Goal: Find specific page/section: Find specific page/section

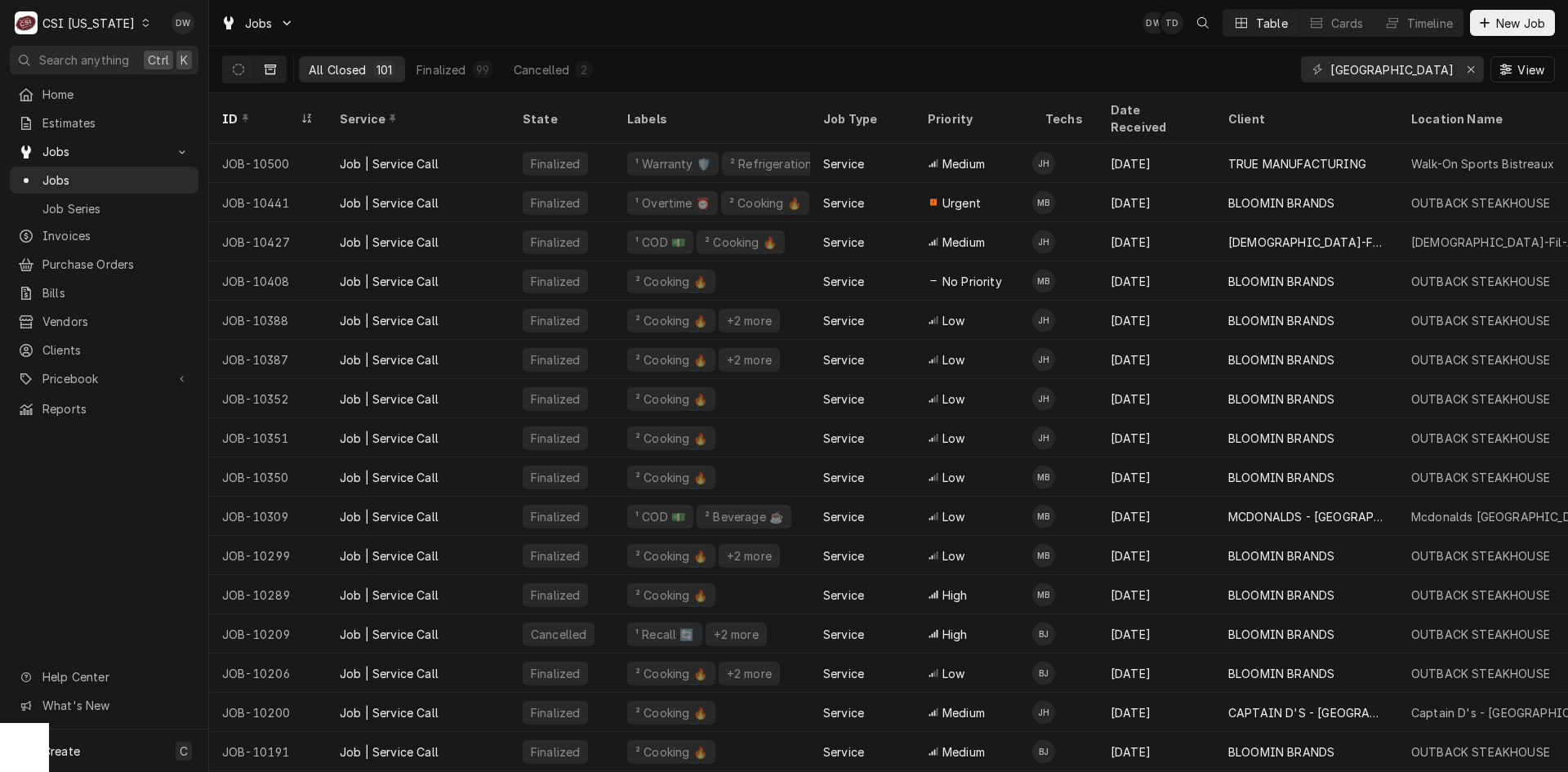
click at [142, 23] on icon "Dynamic Content Wrapper" at bounding box center [146, 23] width 8 height 8
click at [168, 36] on div "CSI [US_STATE][GEOGRAPHIC_DATA]" at bounding box center [255, 32] width 216 height 17
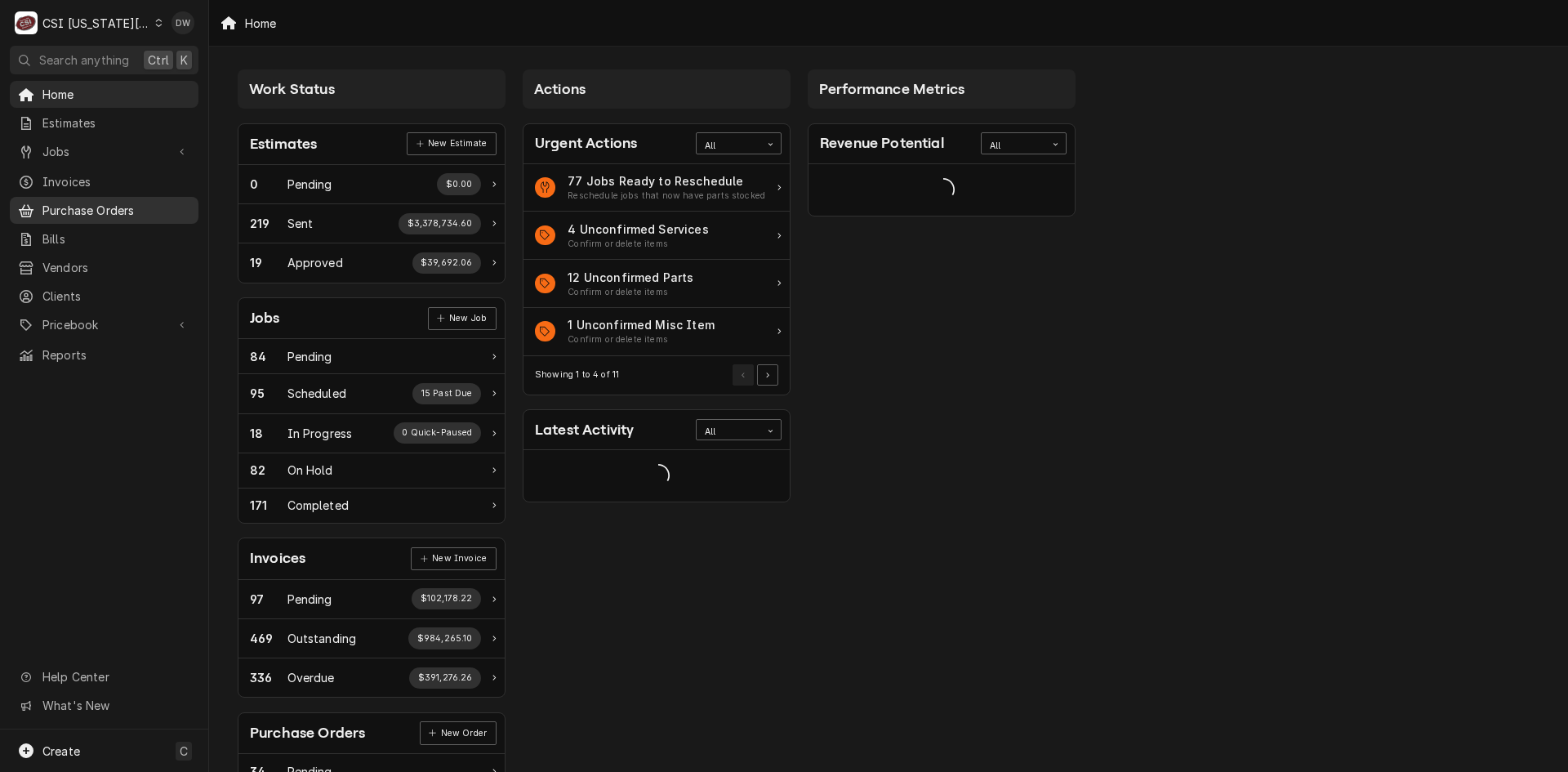
click at [75, 202] on span "Purchase Orders" at bounding box center [116, 210] width 148 height 17
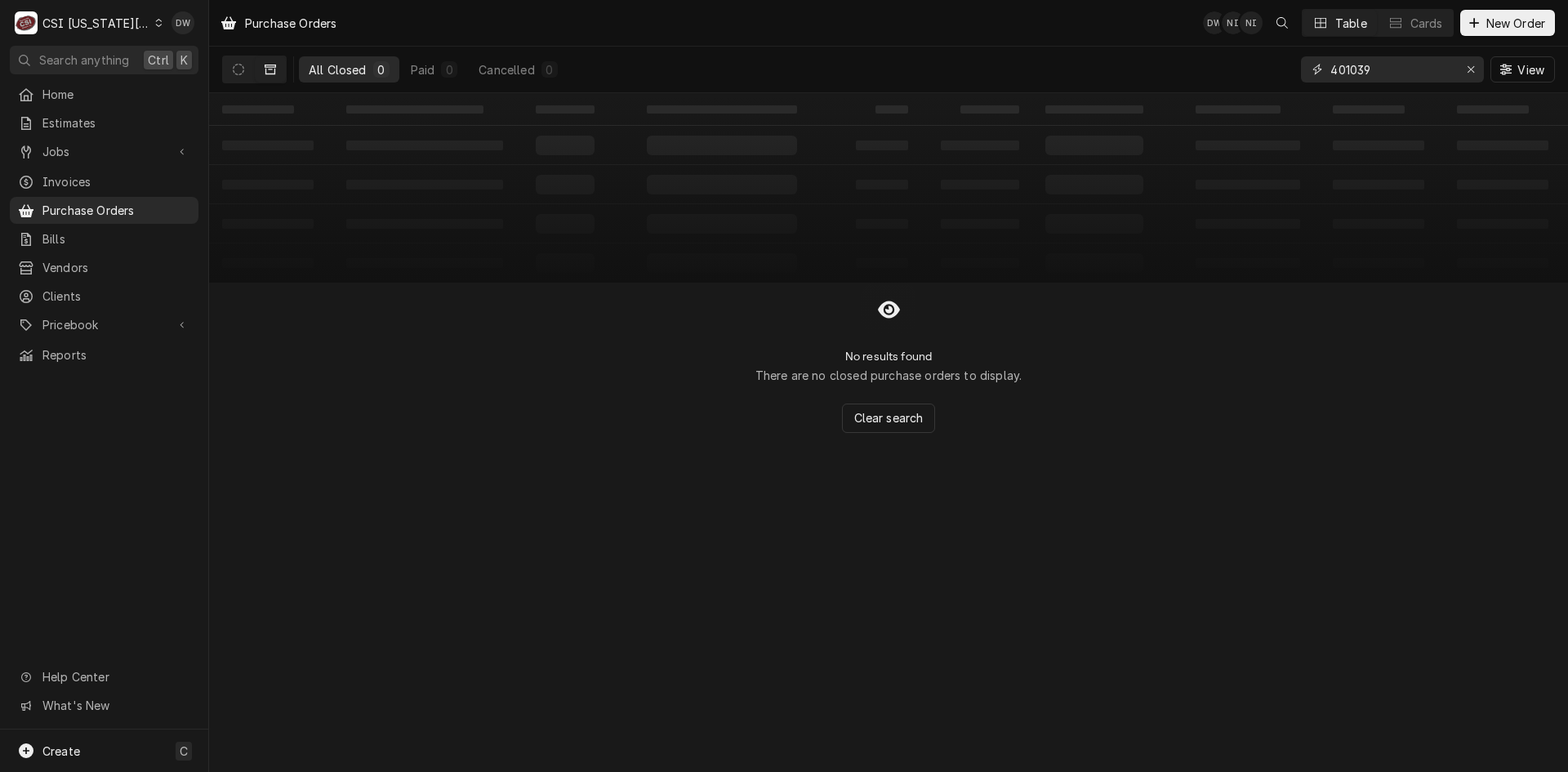
drag, startPoint x: 1369, startPoint y: 71, endPoint x: 1265, endPoint y: 101, distance: 108.2
click at [1265, 101] on div "Purchase Orders DW NI NI Table Cards New Order All Closed 0 Paid 0 Cancelled 0 …" at bounding box center [889, 386] width 1359 height 772
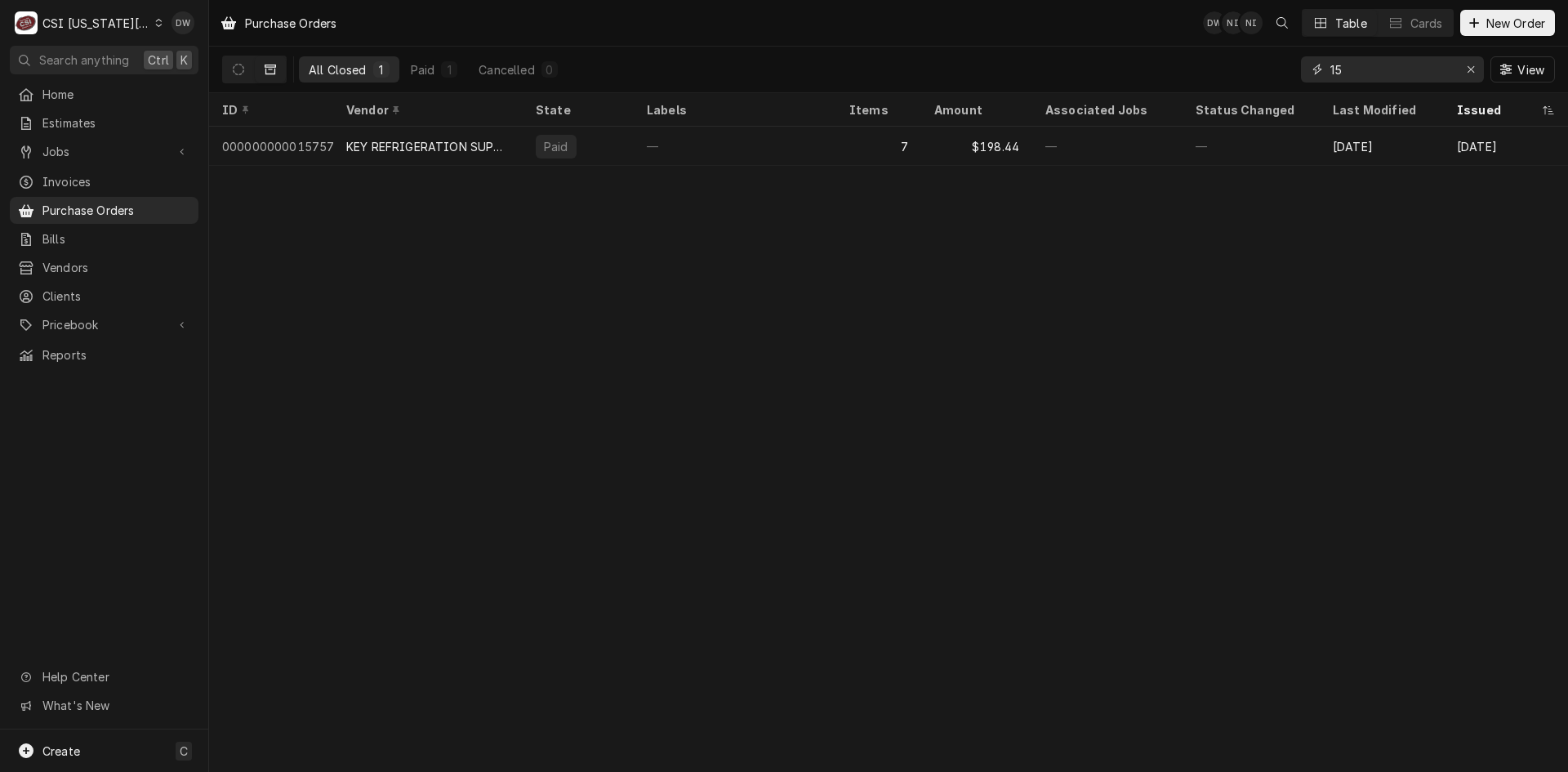
type input "1"
type input "6"
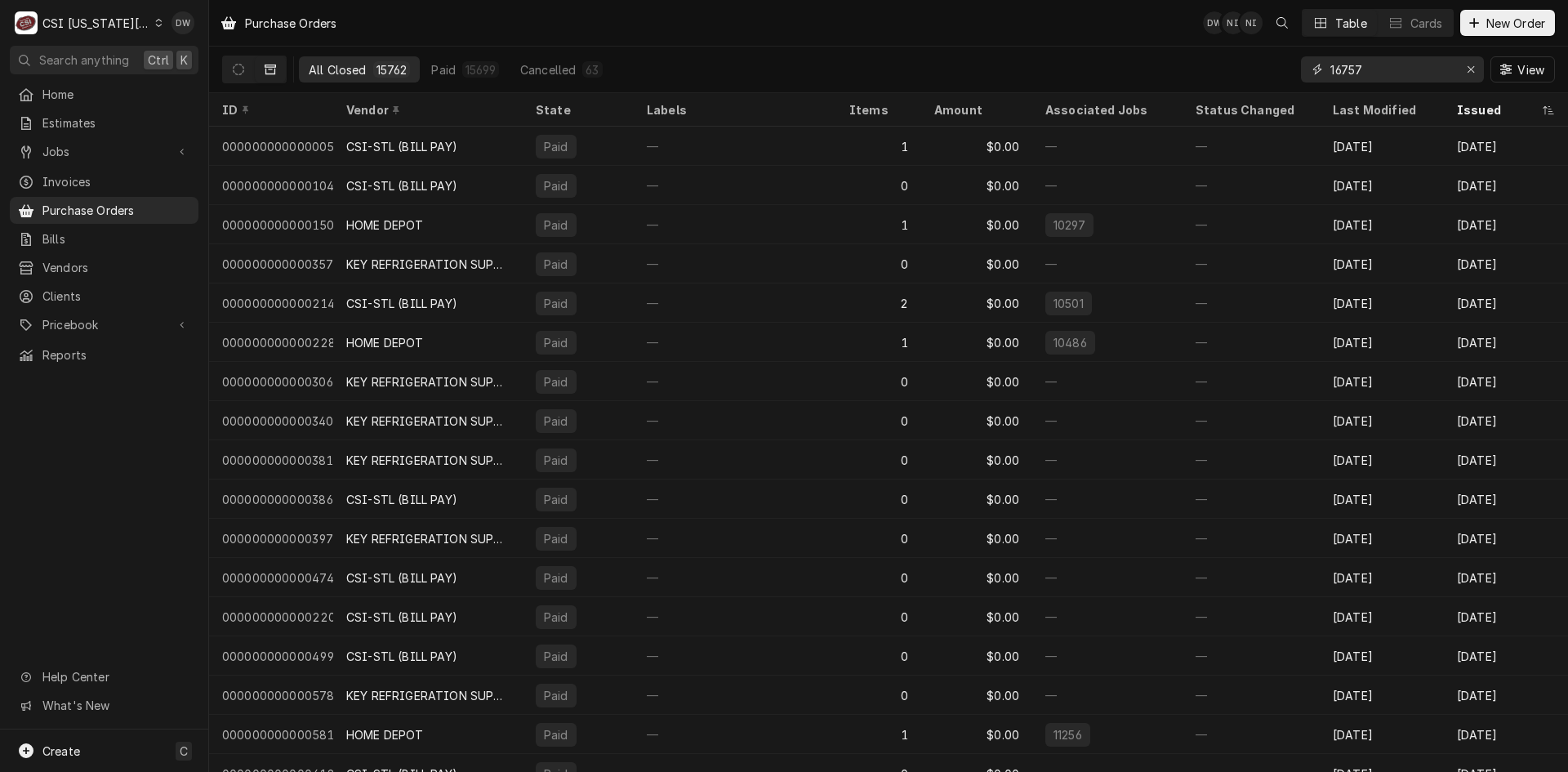
type input "16757"
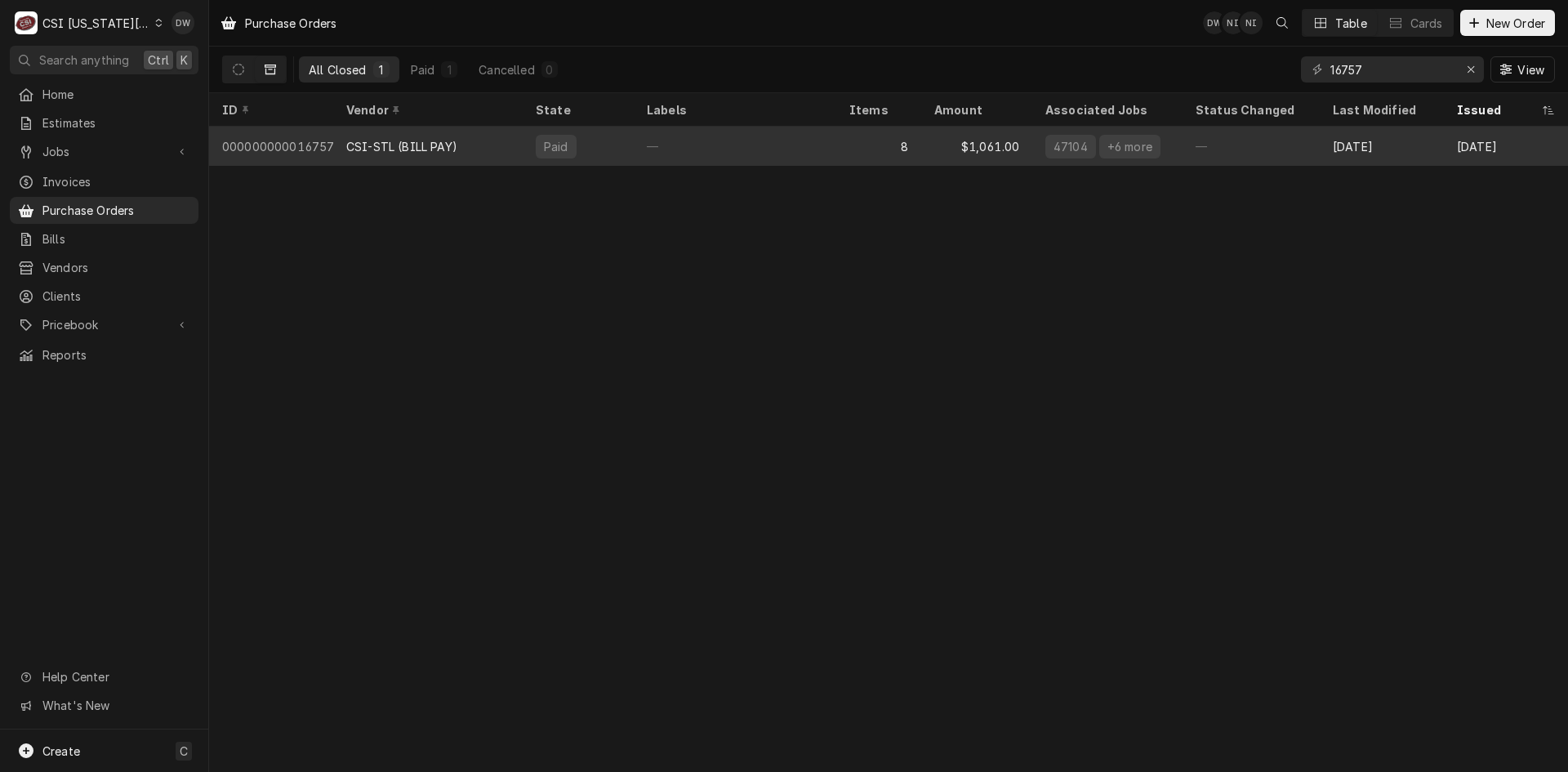
click at [399, 141] on div "CSI-STL (BILL PAY)" at bounding box center [401, 146] width 111 height 17
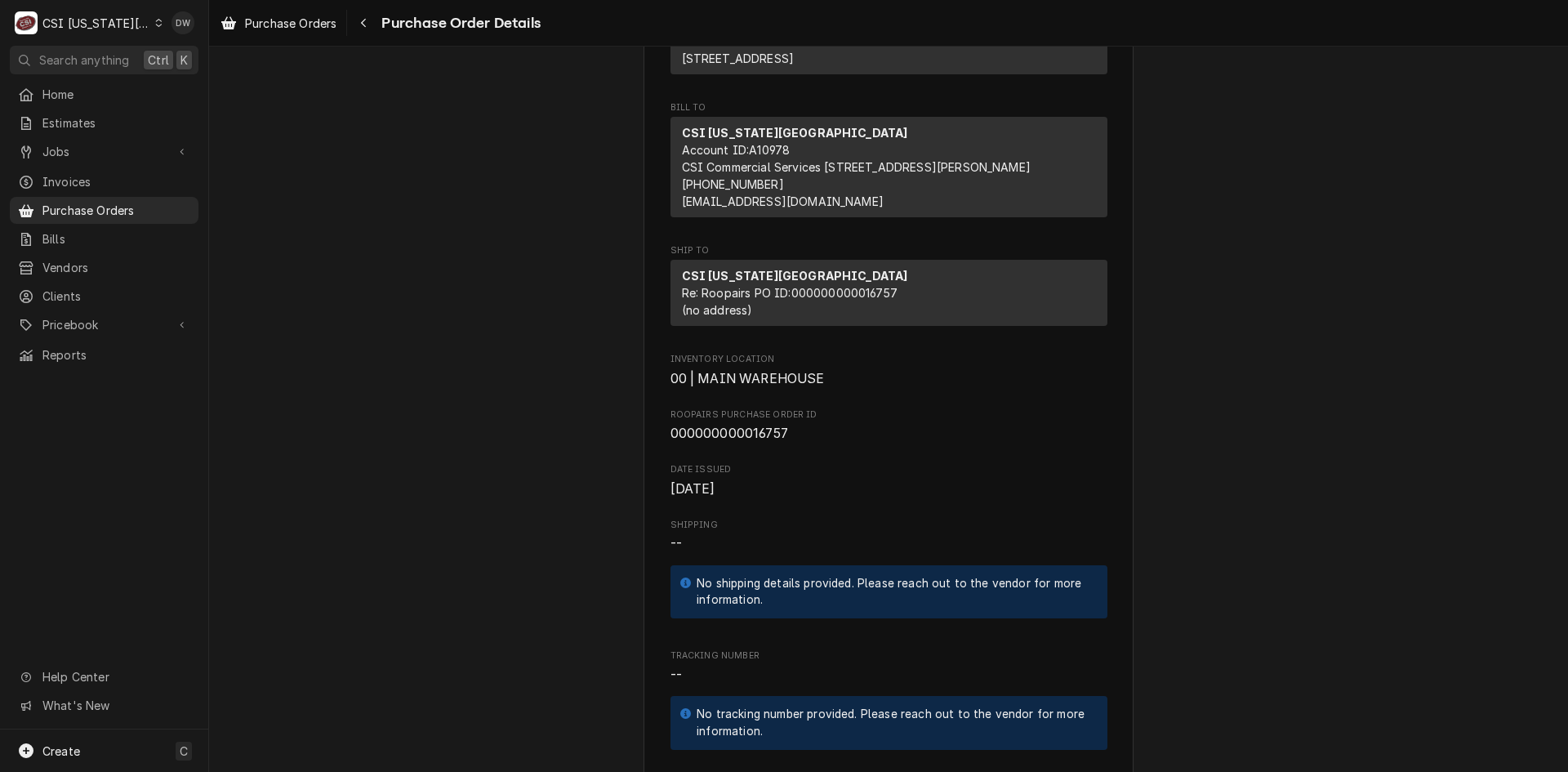
scroll to position [490, 0]
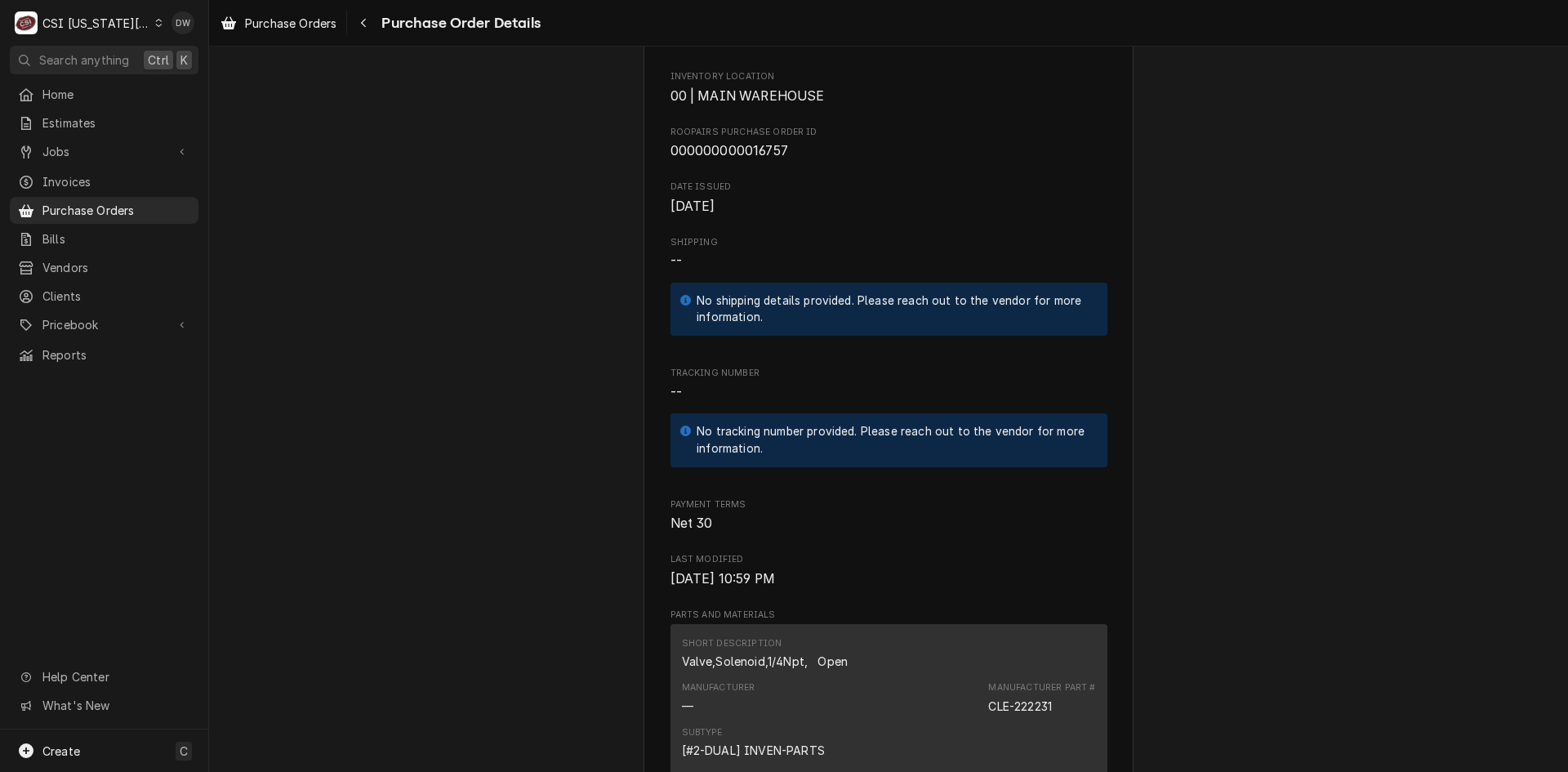
drag, startPoint x: 544, startPoint y: 454, endPoint x: 496, endPoint y: 513, distance: 76.1
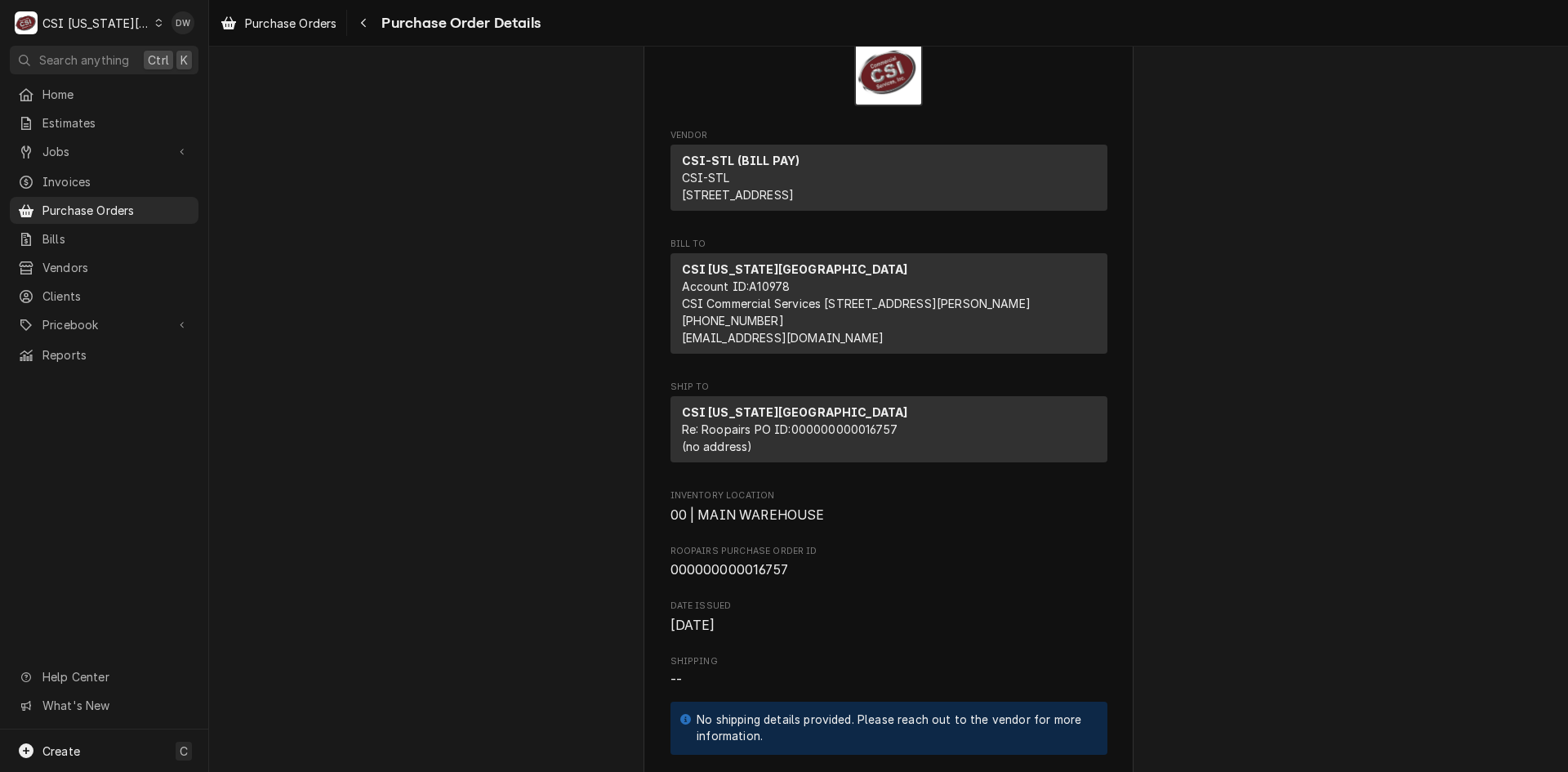
scroll to position [0, 0]
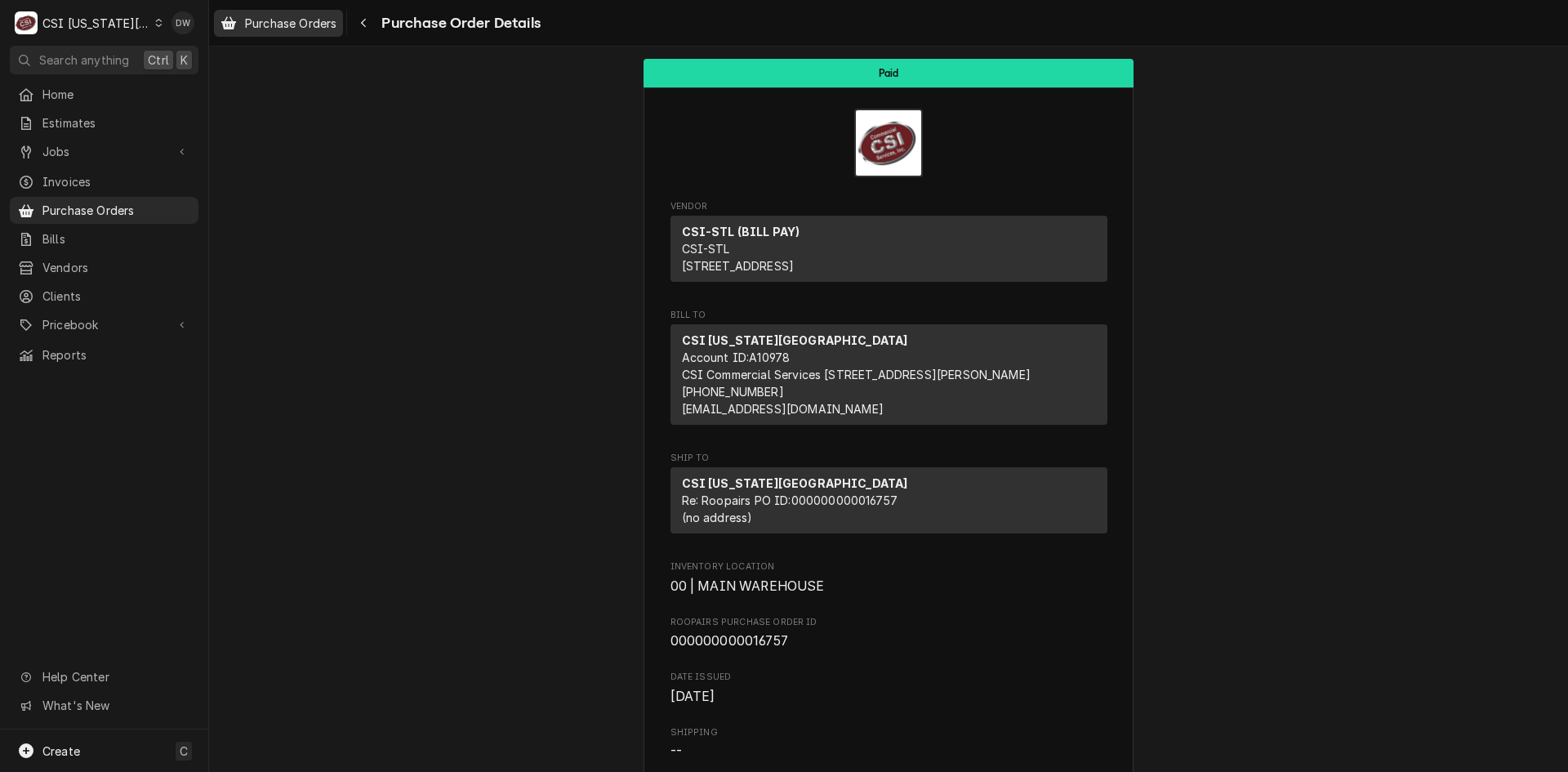
click at [276, 21] on span "Purchase Orders" at bounding box center [291, 23] width 91 height 17
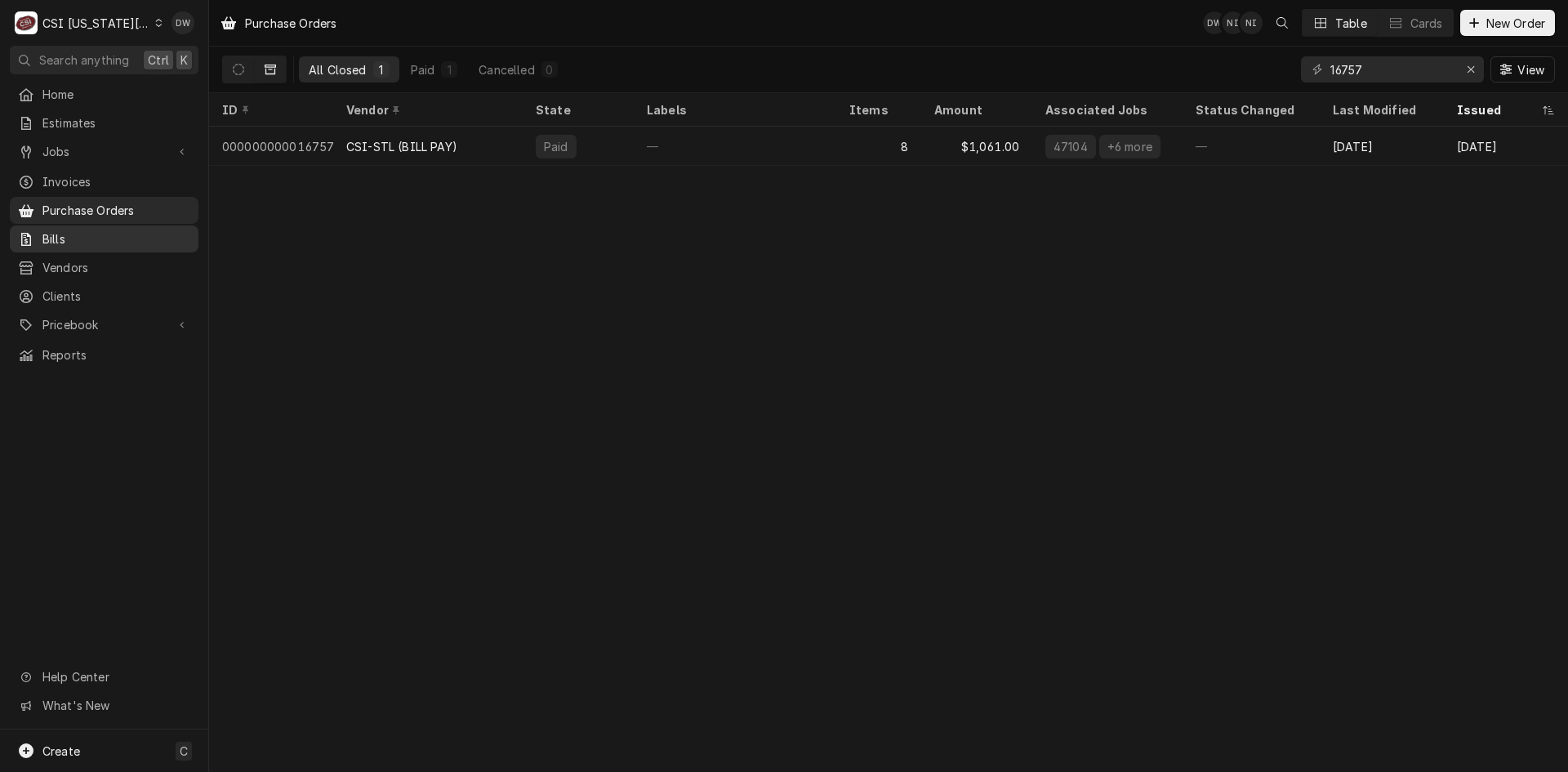
click at [56, 230] on span "Bills" at bounding box center [116, 239] width 148 height 17
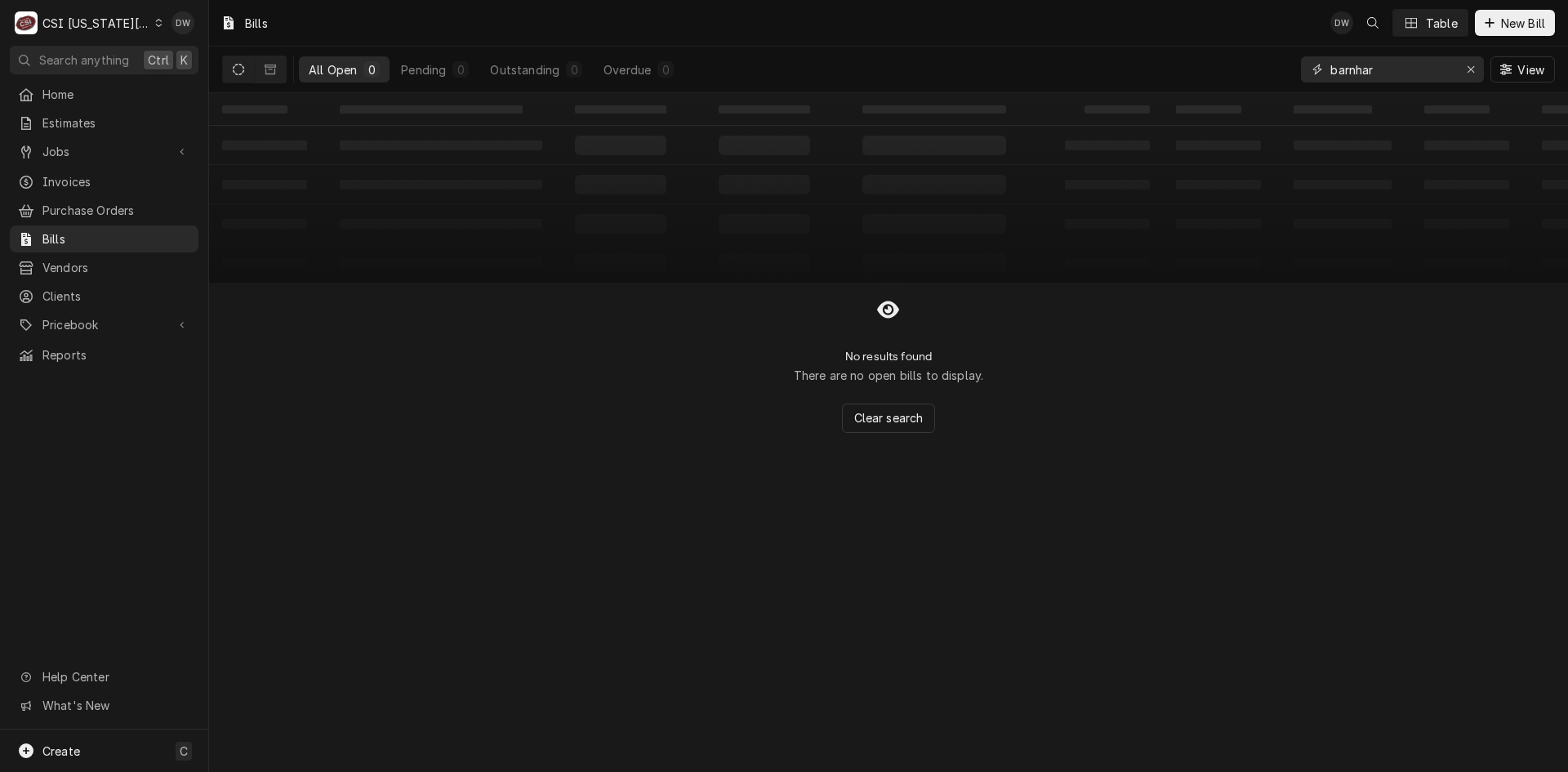
drag, startPoint x: 1390, startPoint y: 67, endPoint x: 1291, endPoint y: 83, distance: 100.3
click at [1295, 83] on div "All Open 0 Pending 0 Outstanding 0 Overdue 0 barnhar View" at bounding box center [889, 69] width 1333 height 46
type input "2106840707"
click at [269, 65] on icon "Dynamic Content Wrapper" at bounding box center [271, 69] width 12 height 10
click at [118, 201] on span "Purchase Orders" at bounding box center [116, 210] width 148 height 17
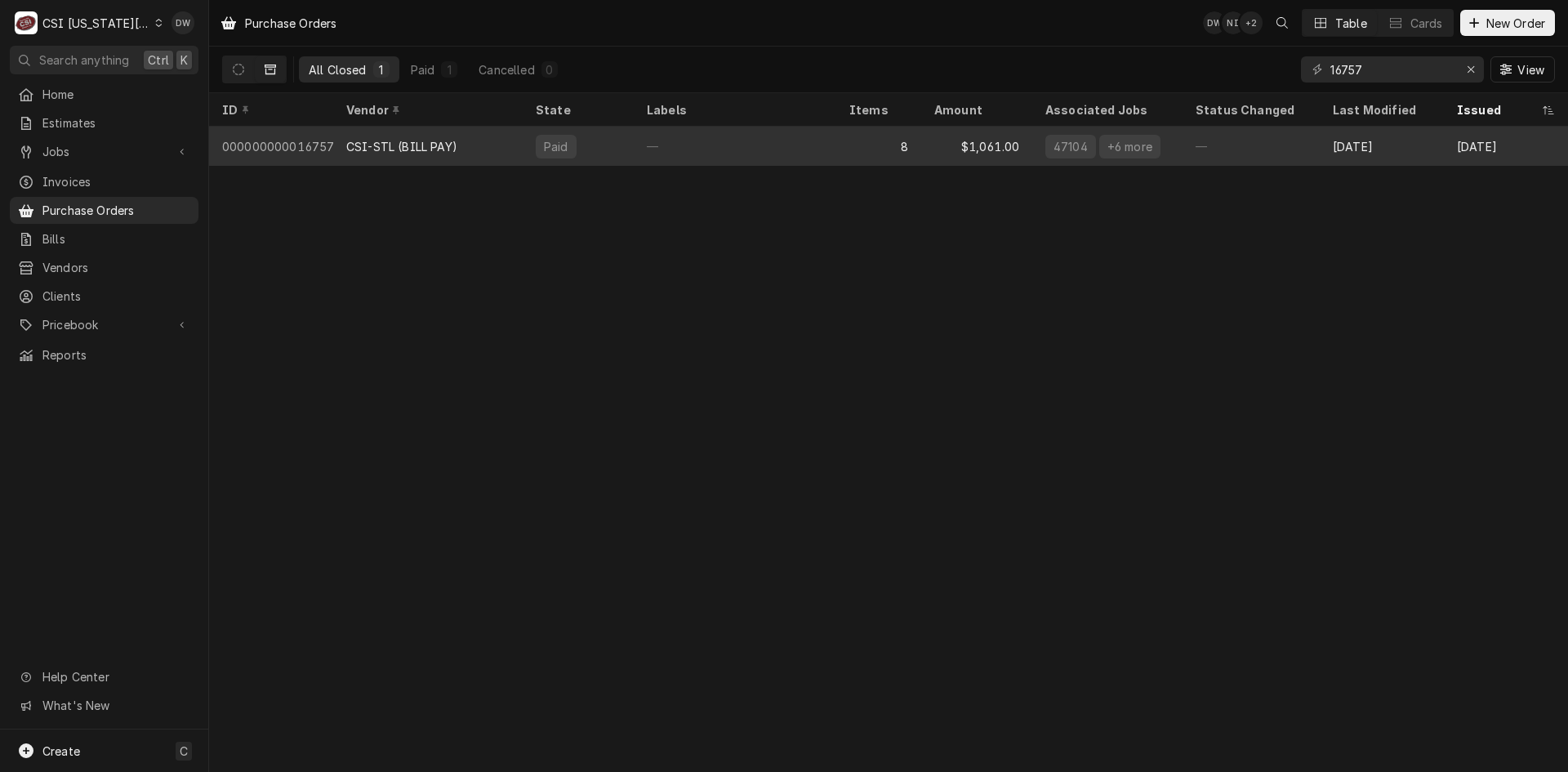
click at [401, 139] on div "CSI-STL (BILL PAY)" at bounding box center [401, 146] width 111 height 17
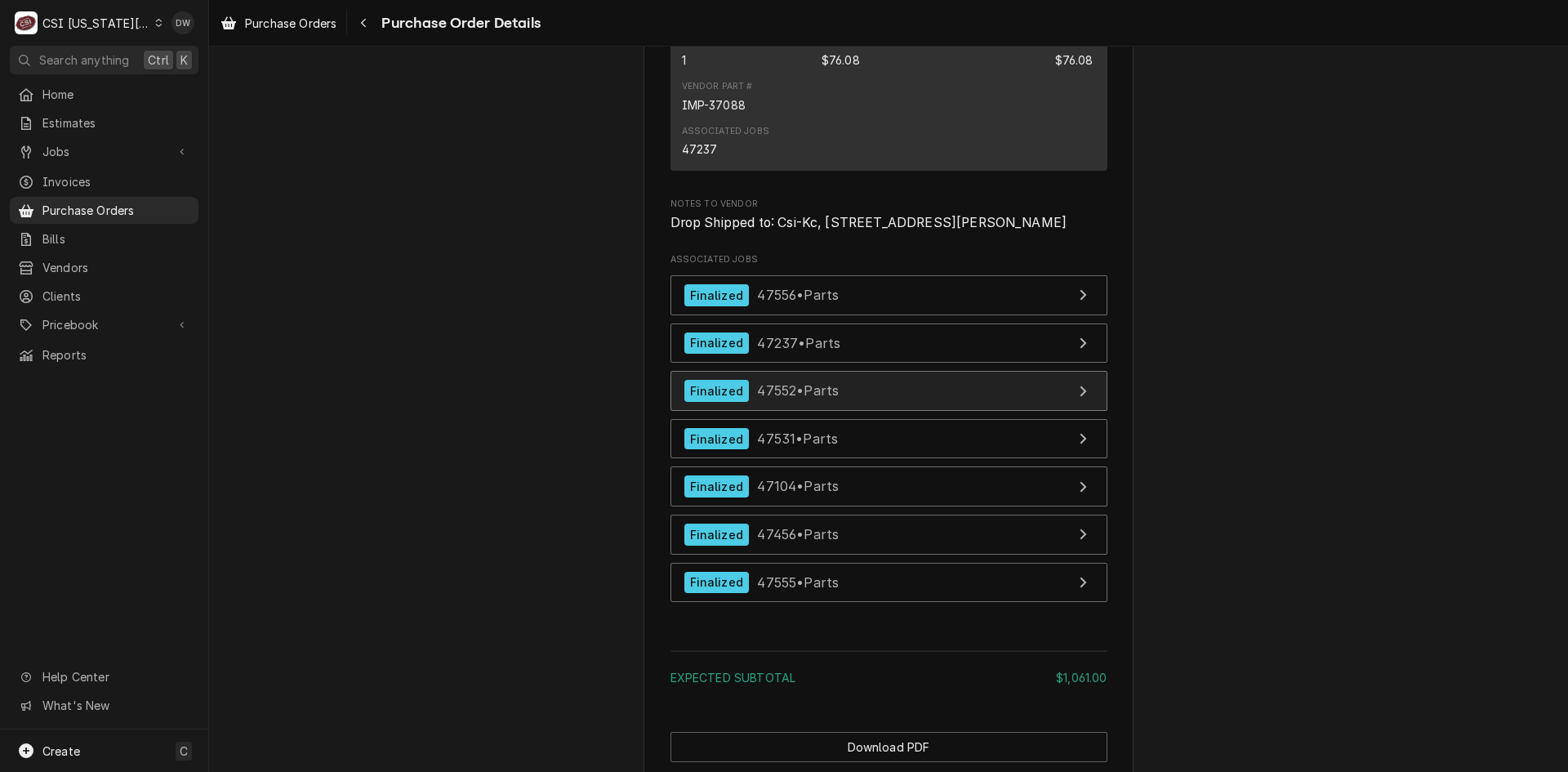
scroll to position [3380, 0]
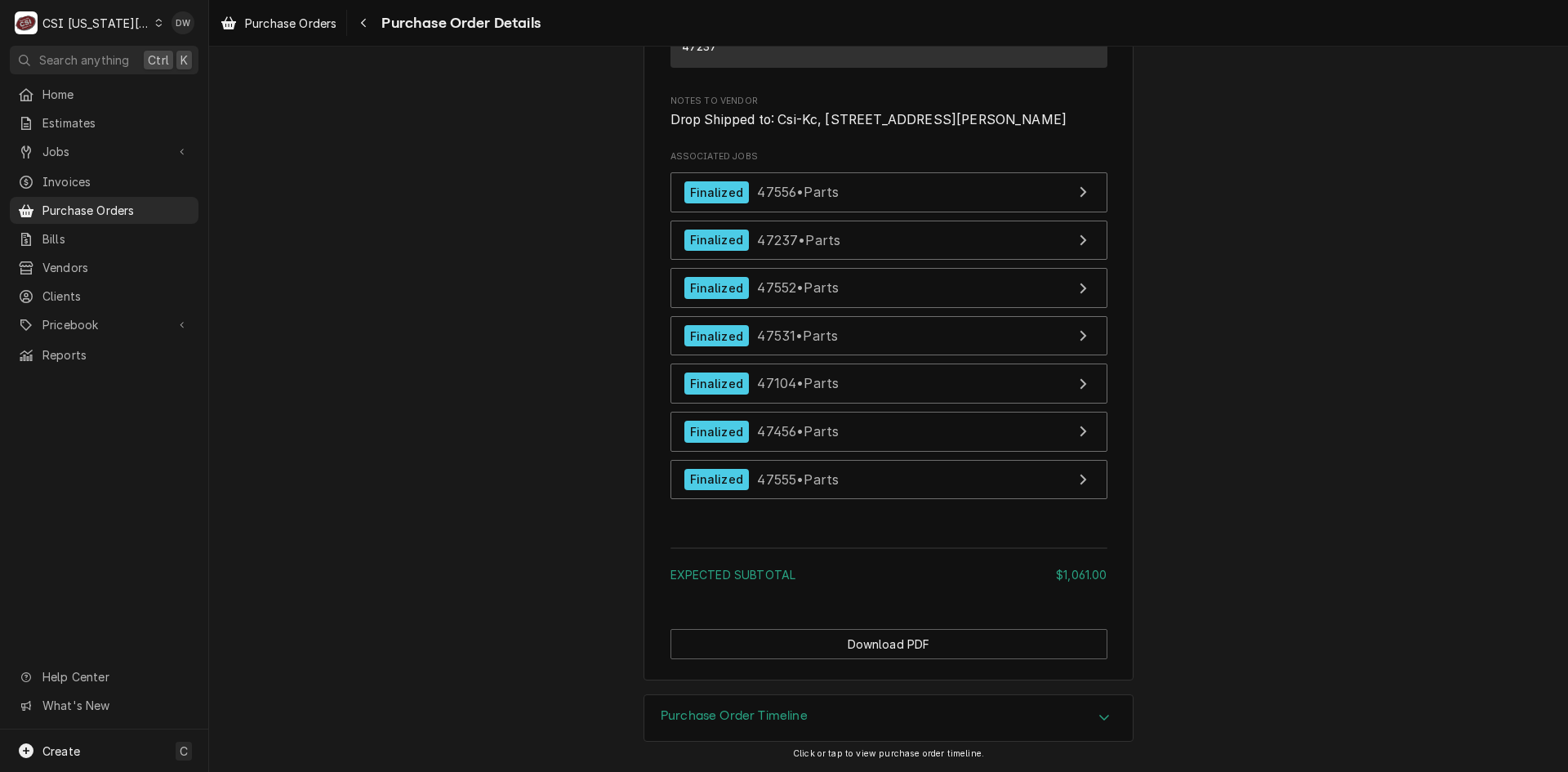
click at [1099, 716] on icon "Accordion Header" at bounding box center [1104, 717] width 12 height 13
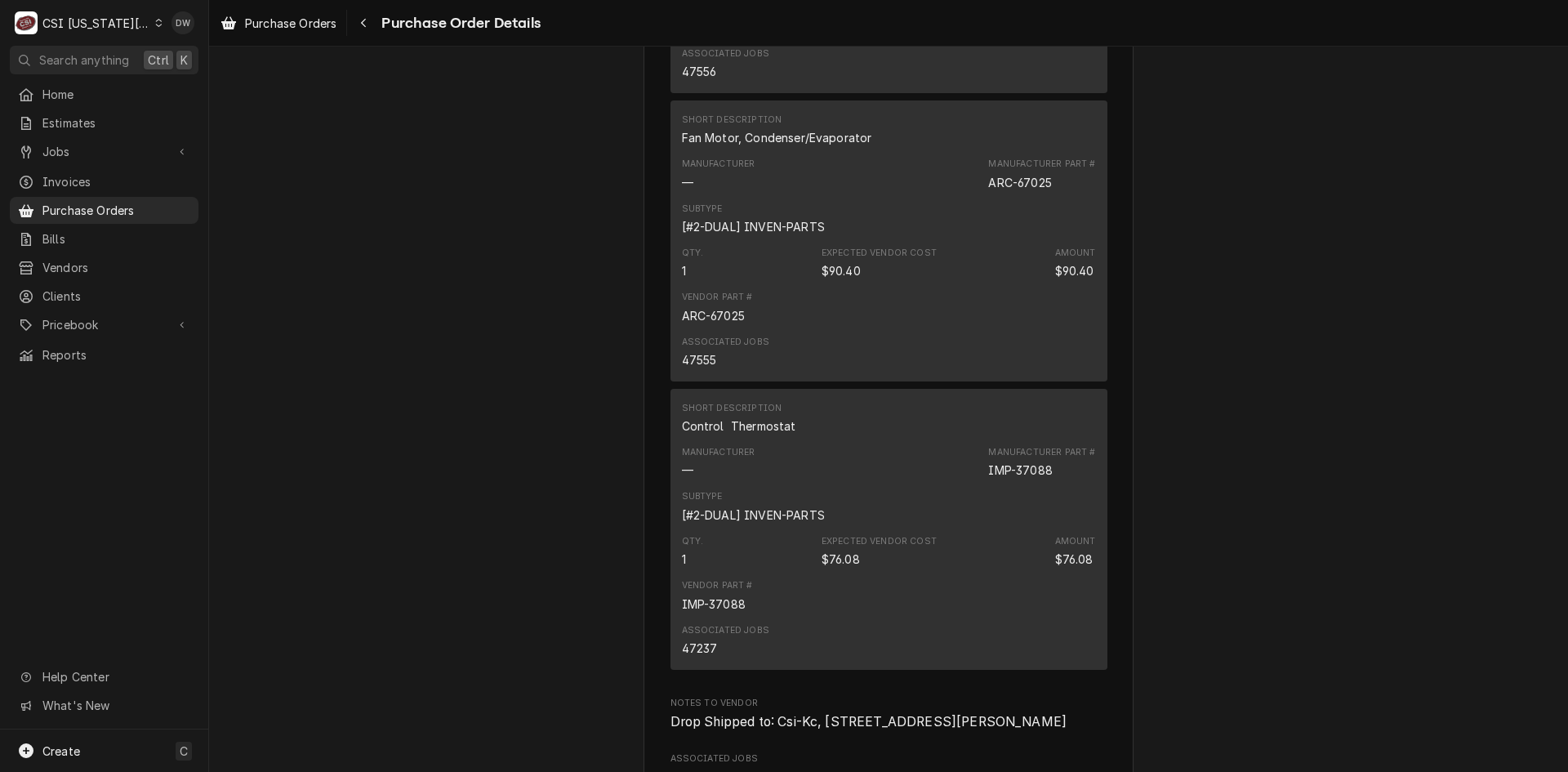
scroll to position [2714, 0]
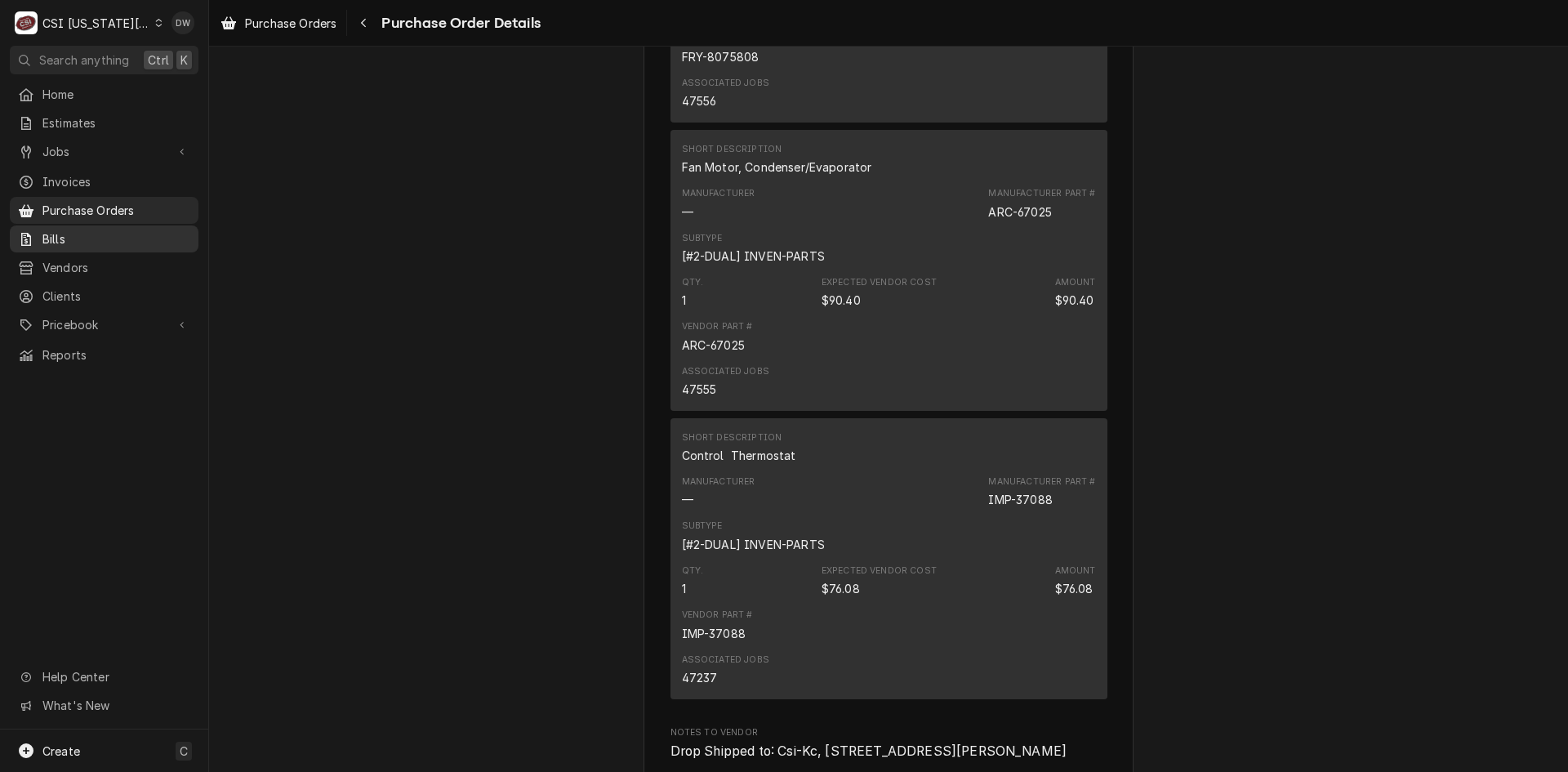
click at [58, 231] on span "Bills" at bounding box center [116, 239] width 148 height 17
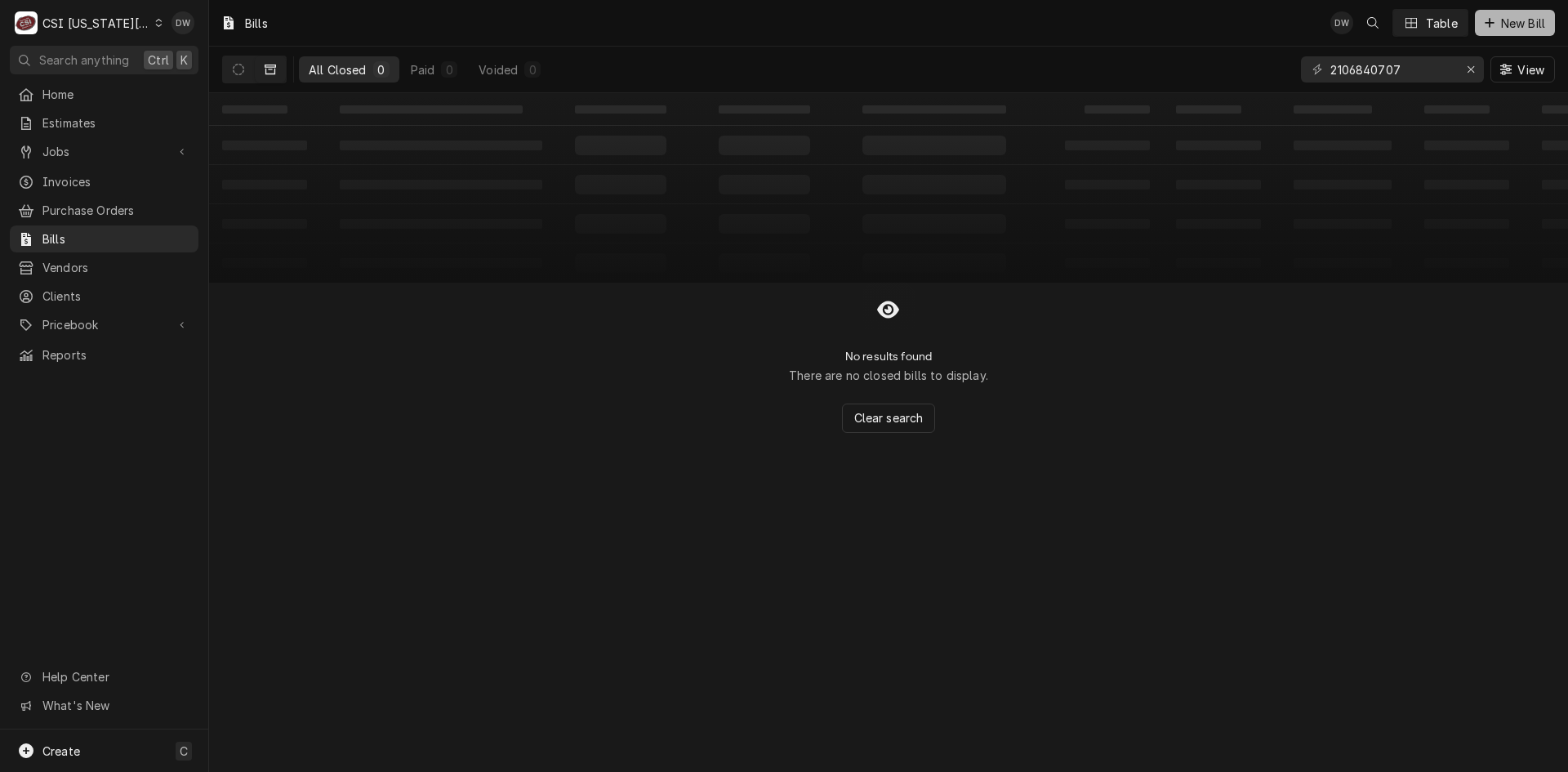
click at [1488, 25] on icon "Dynamic Content Wrapper" at bounding box center [1489, 22] width 9 height 9
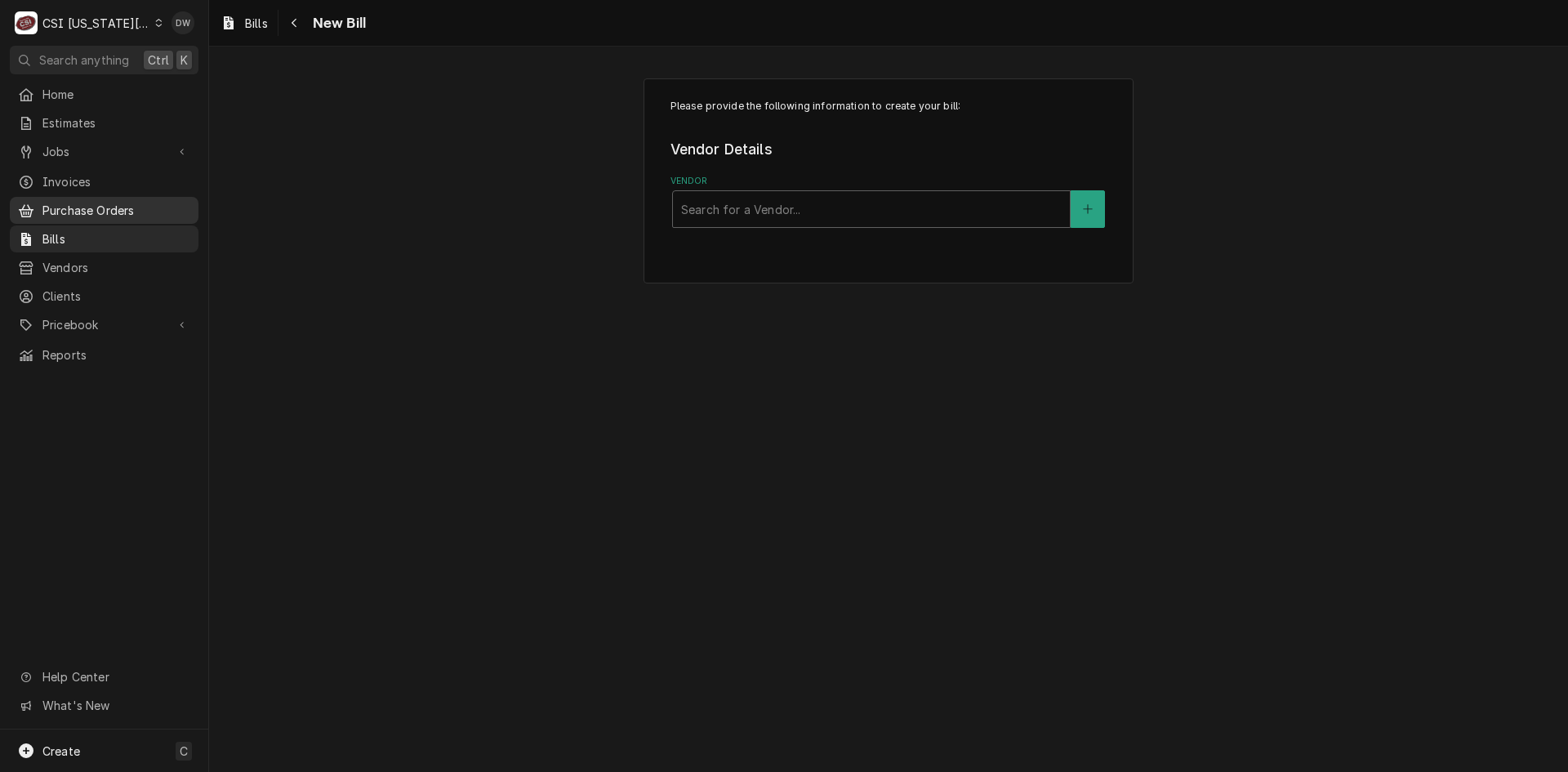
click at [70, 201] on span "Purchase Orders" at bounding box center [116, 210] width 148 height 17
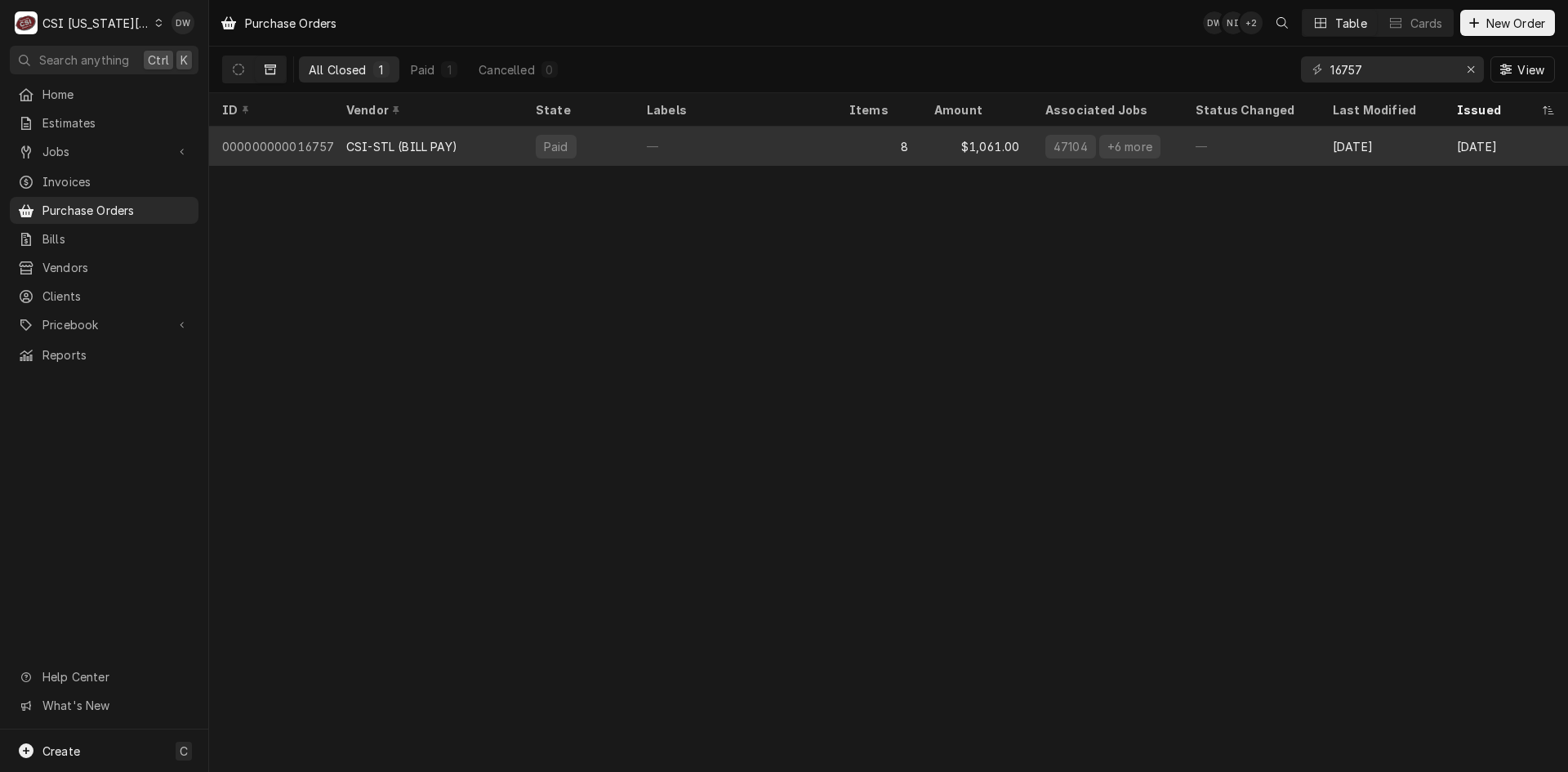
click at [367, 138] on div "CSI-STL (BILL PAY)" at bounding box center [401, 146] width 111 height 17
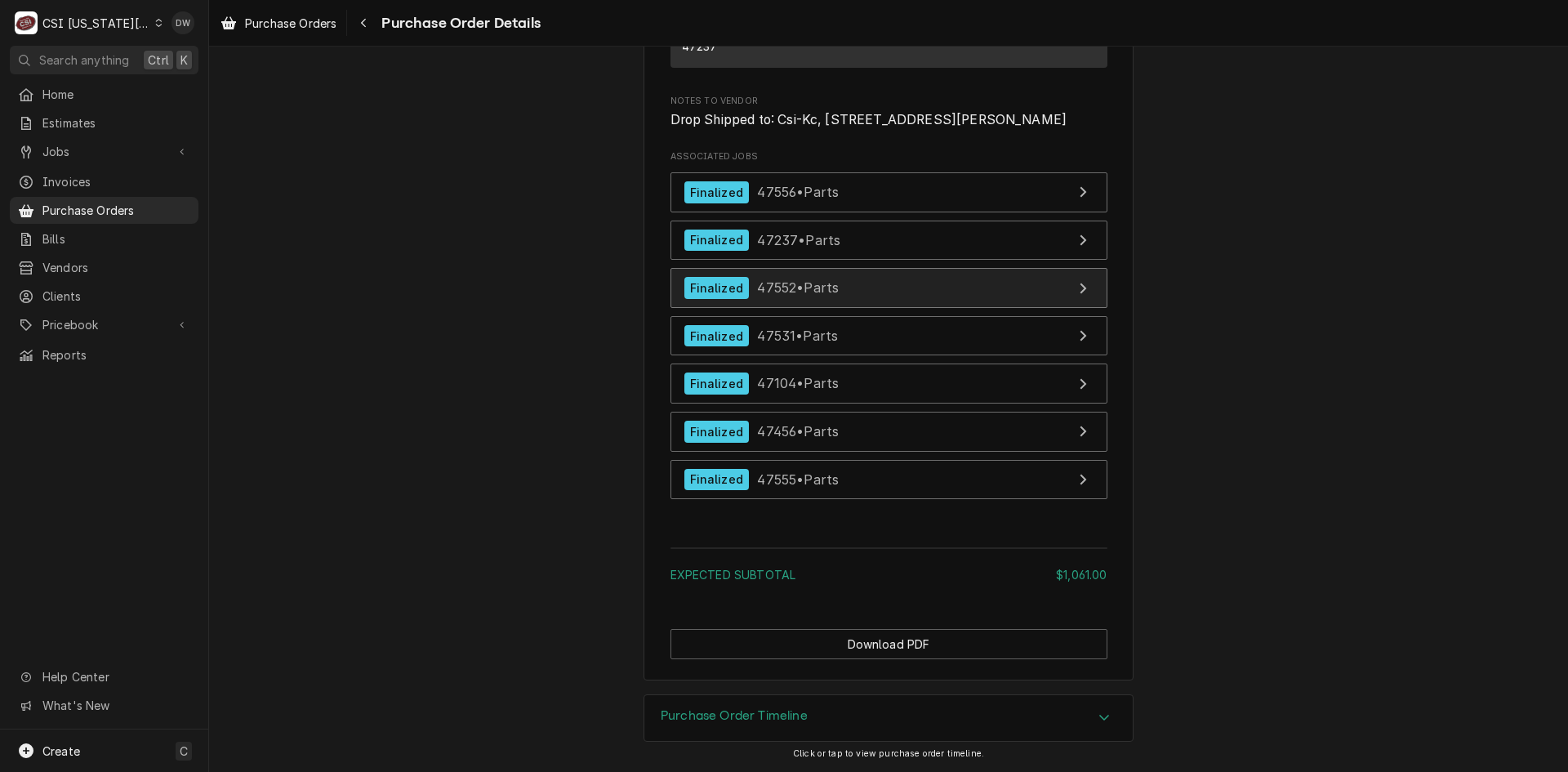
scroll to position [3298, 0]
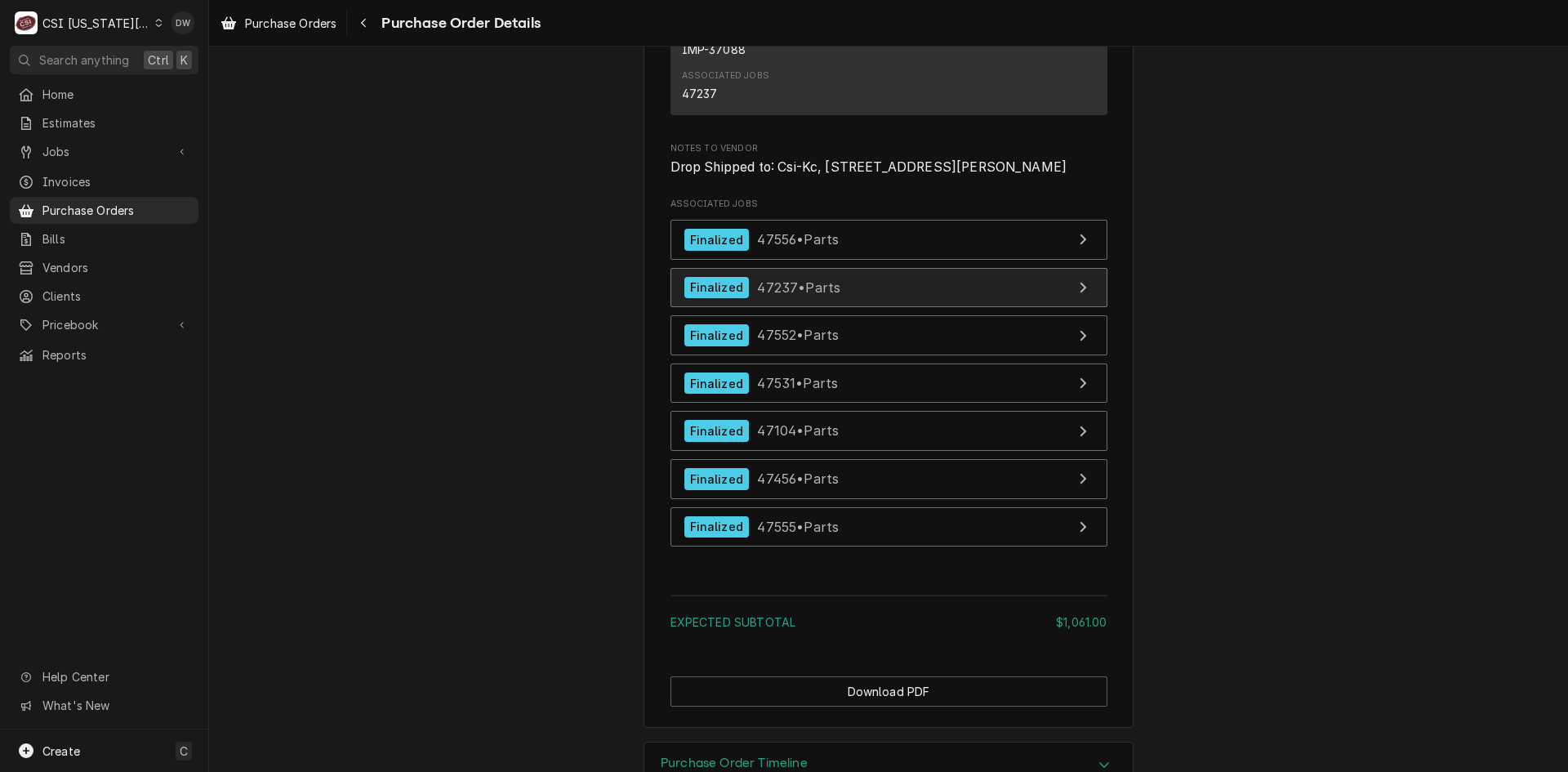
click at [786, 295] on span "47237 • Parts" at bounding box center [799, 286] width 83 height 16
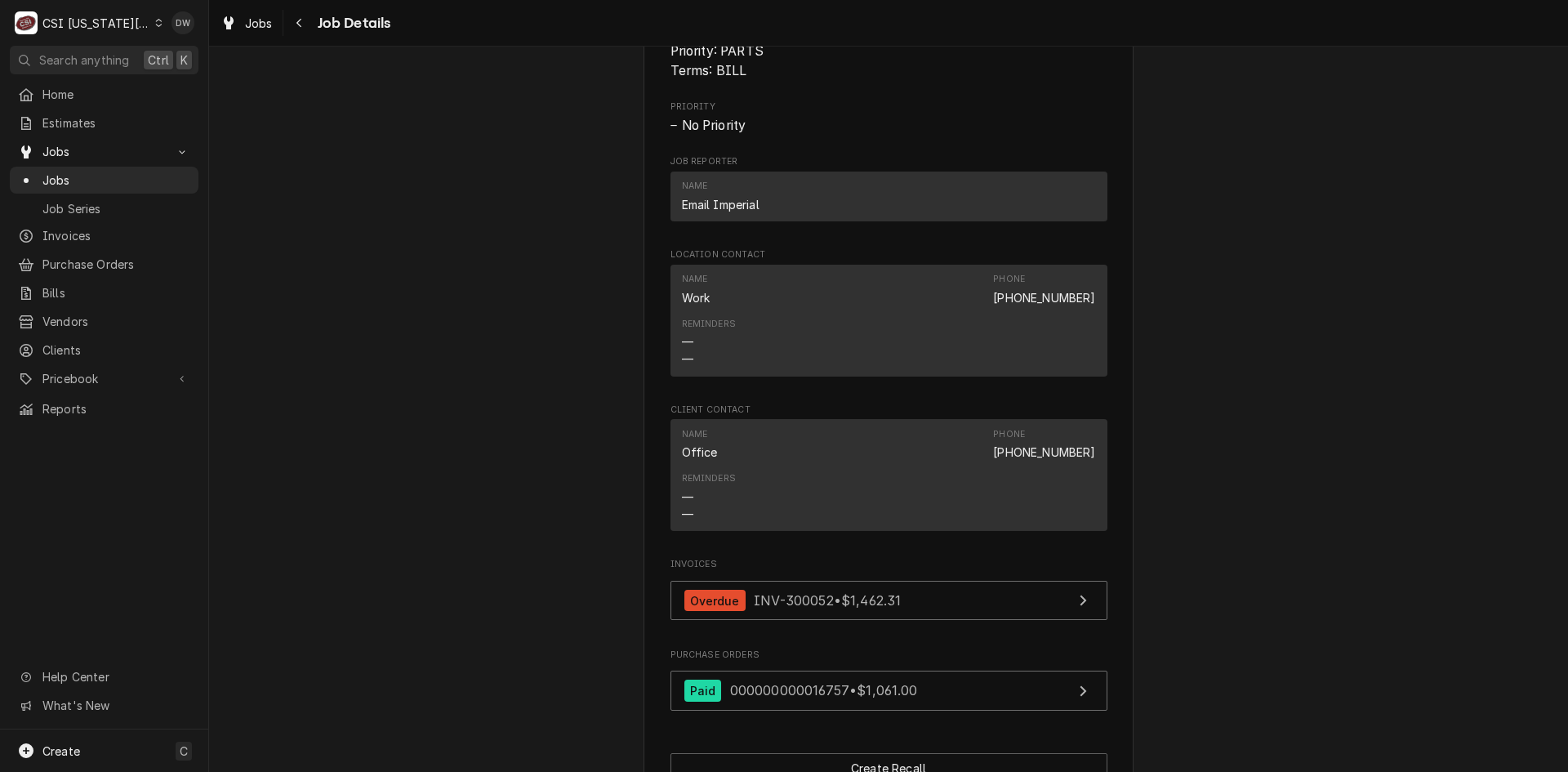
scroll to position [3922, 0]
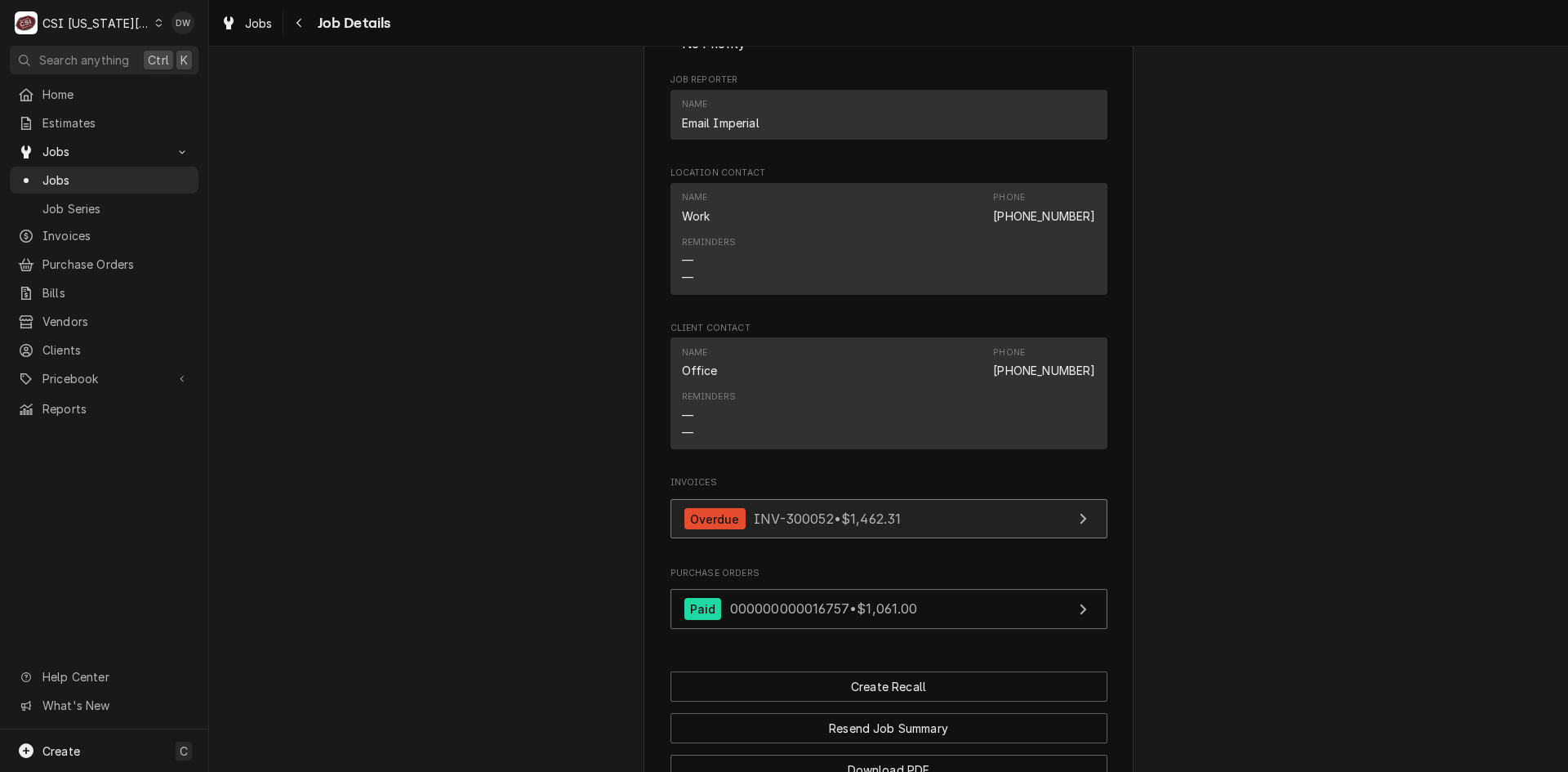
click at [803, 527] on span "INV-300052 • $1,462.31" at bounding box center [828, 518] width 147 height 16
